Goal: Information Seeking & Learning: Learn about a topic

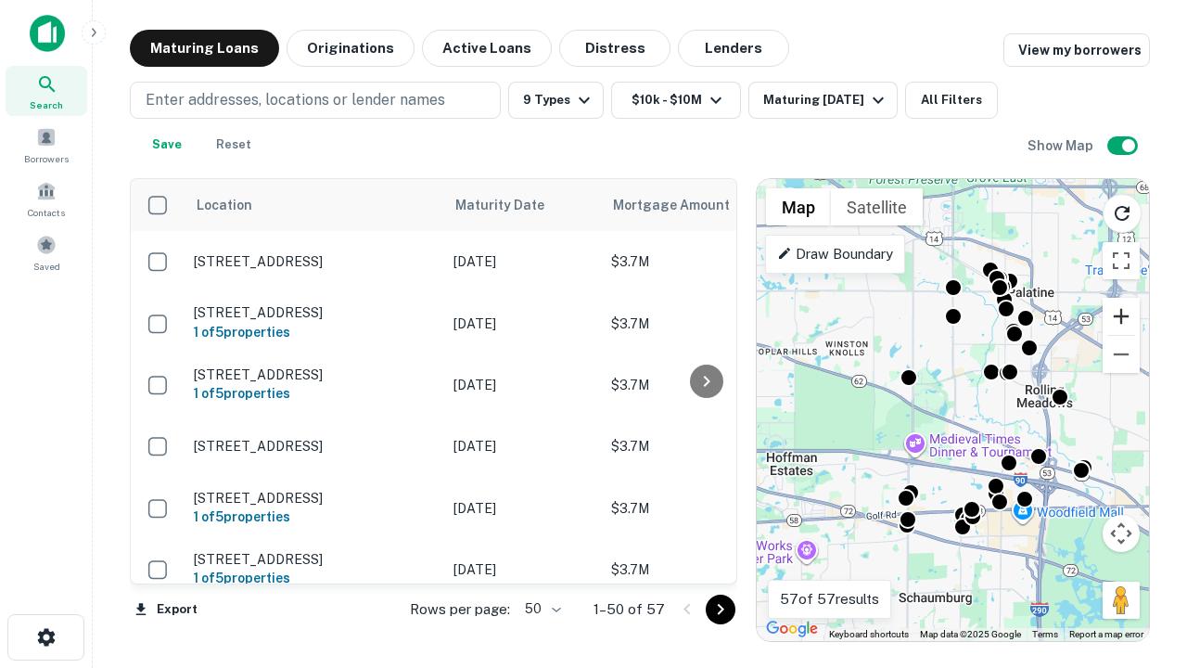
click at [1121, 316] on button "Zoom in" at bounding box center [1121, 316] width 37 height 37
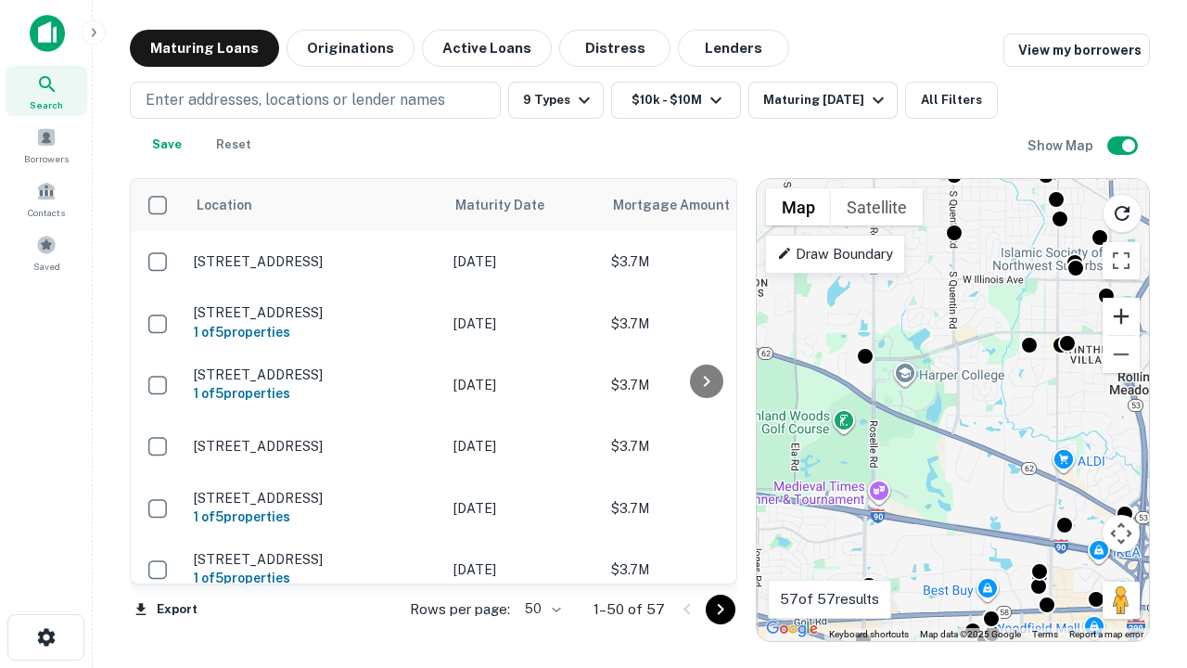
click at [1121, 316] on button "Zoom in" at bounding box center [1121, 316] width 37 height 37
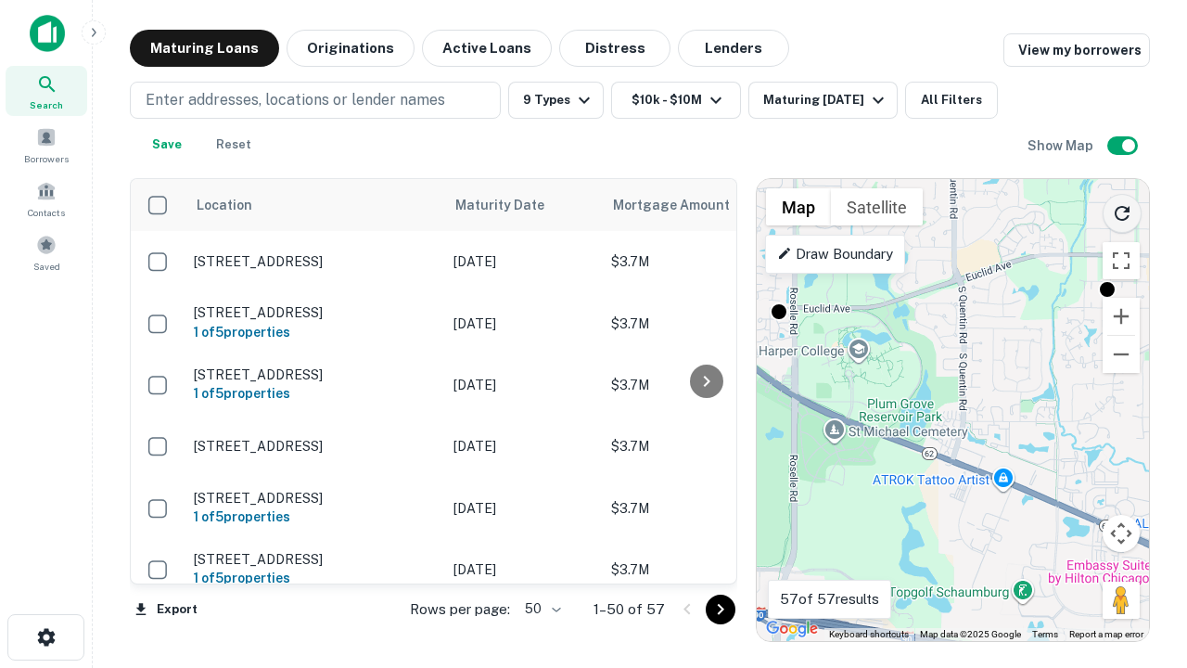
click at [1122, 210] on icon "Reload search area" at bounding box center [1122, 213] width 22 height 22
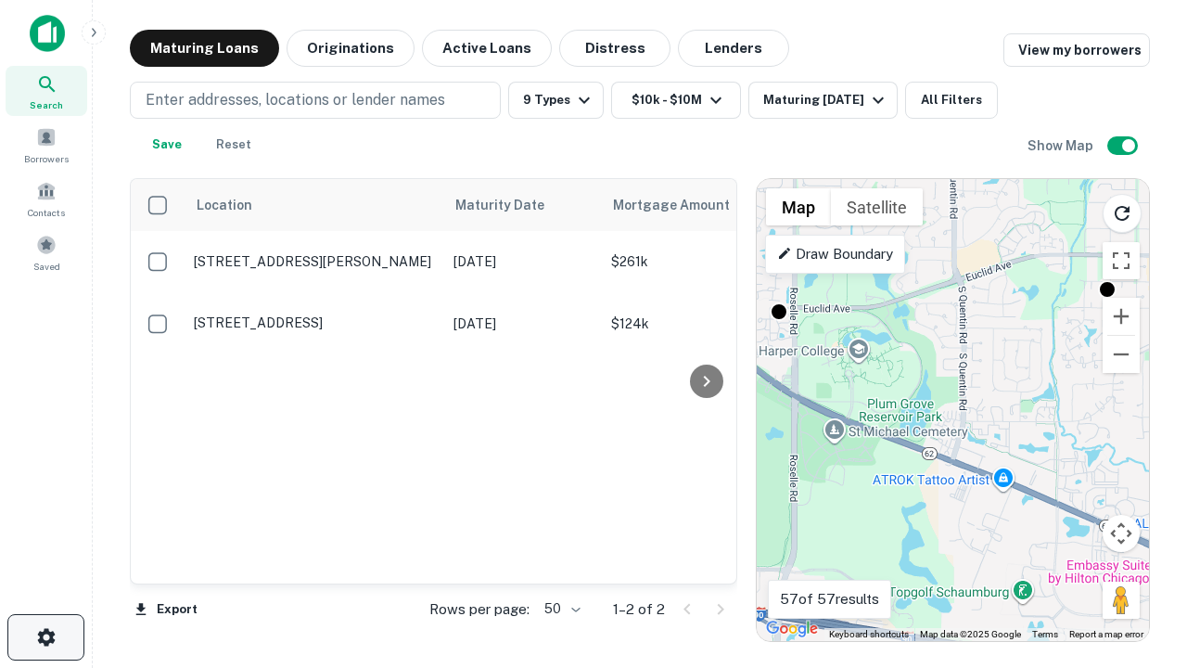
click at [45, 637] on icon "button" at bounding box center [46, 637] width 22 height 22
